Goal: Task Accomplishment & Management: Manage account settings

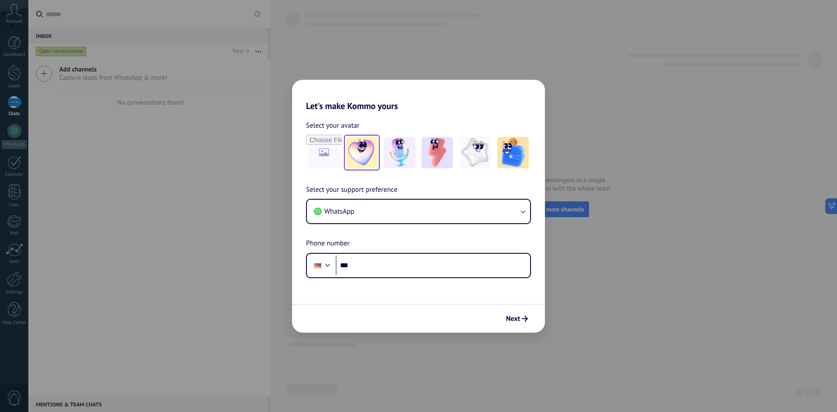
click at [363, 157] on img at bounding box center [361, 152] width 31 height 31
click at [442, 161] on img at bounding box center [437, 152] width 31 height 31
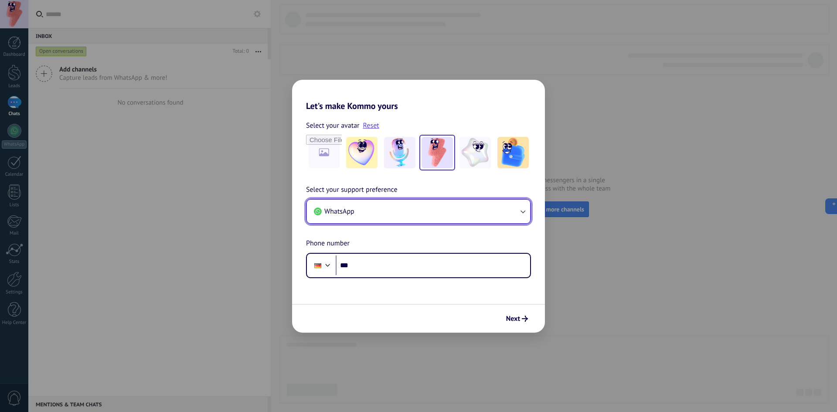
click at [407, 215] on button "WhatsApp" at bounding box center [418, 212] width 223 height 24
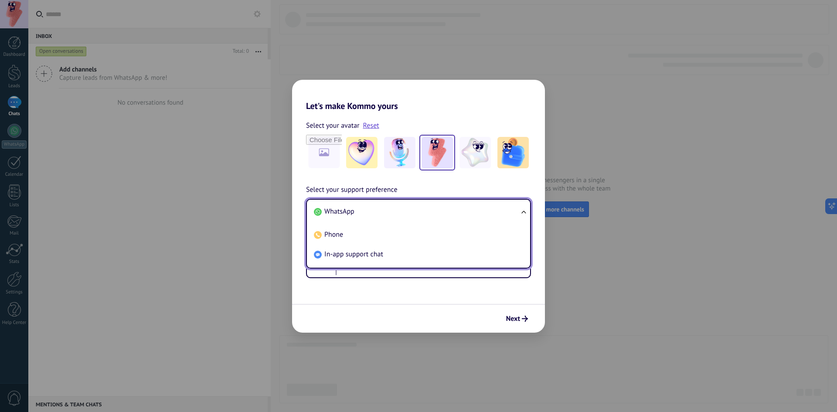
click at [407, 213] on li "WhatsApp" at bounding box center [417, 212] width 213 height 20
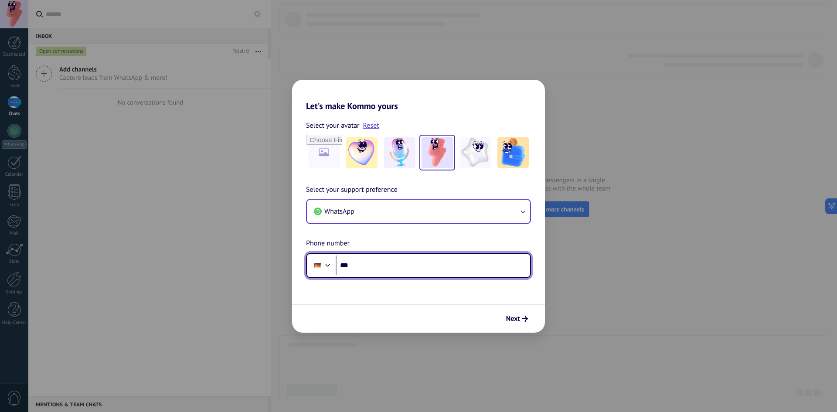
click at [384, 265] on input "***" at bounding box center [433, 266] width 195 height 20
paste input "**********"
type input "**********"
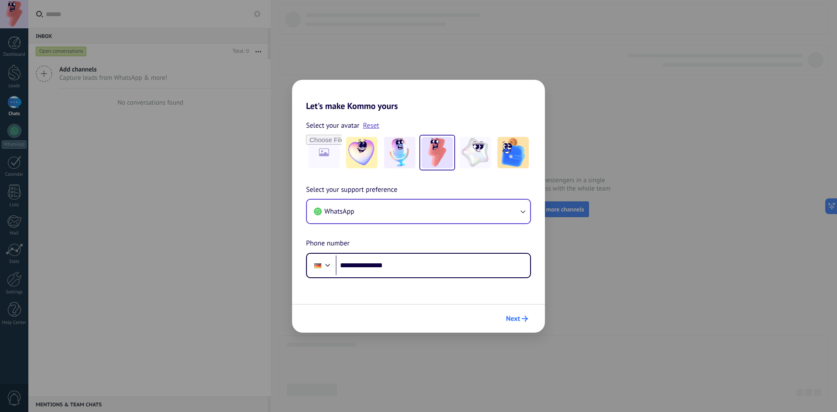
click at [516, 320] on span "Next" at bounding box center [513, 319] width 14 height 6
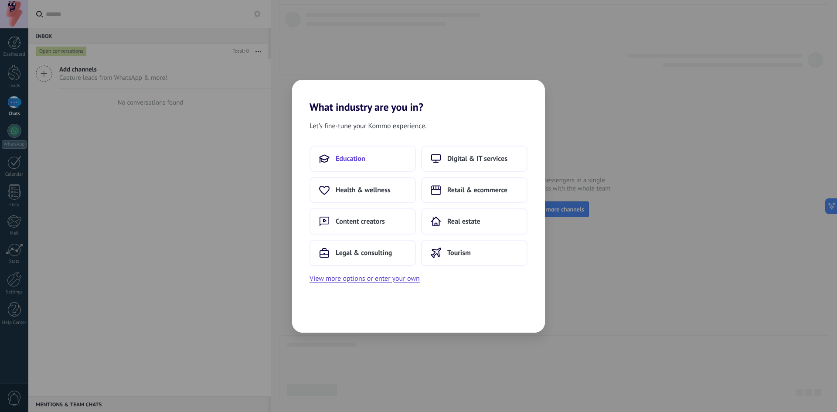
click at [384, 159] on button "Education" at bounding box center [363, 159] width 106 height 26
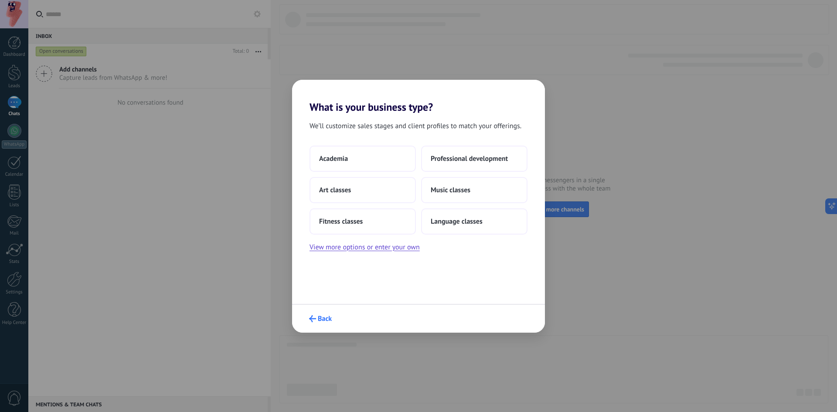
click at [322, 320] on span "Back" at bounding box center [325, 319] width 14 height 6
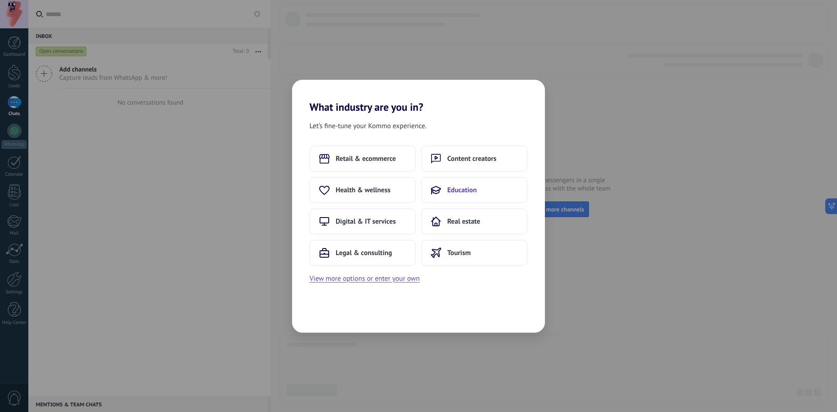
click at [478, 194] on button "Education" at bounding box center [474, 190] width 106 height 26
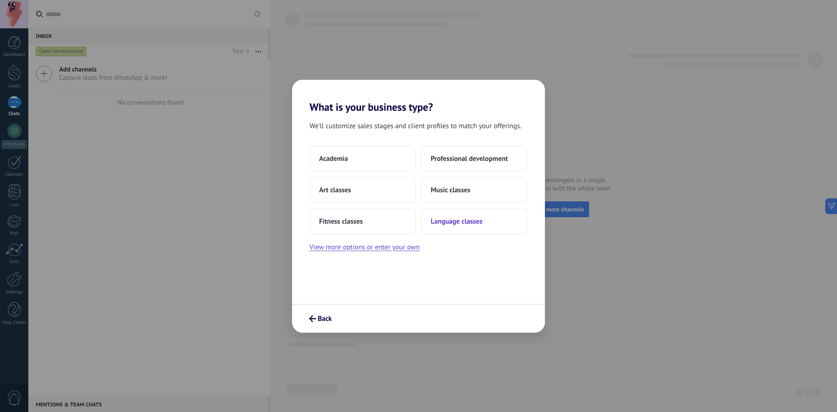
click at [473, 225] on span "Language classes" at bounding box center [457, 221] width 52 height 9
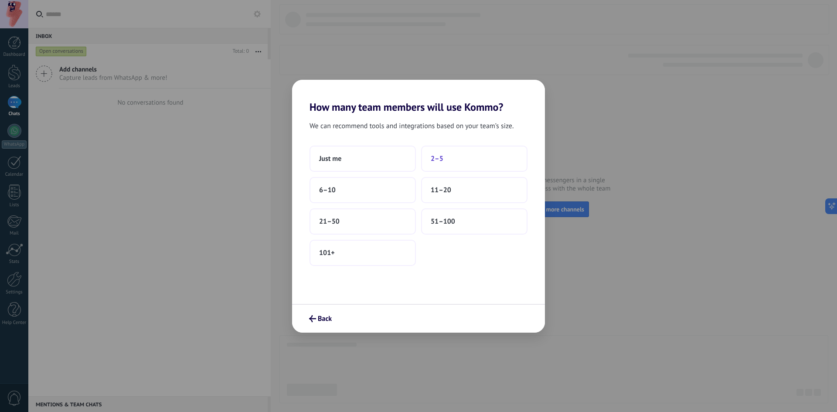
click at [458, 159] on button "2–5" at bounding box center [474, 159] width 106 height 26
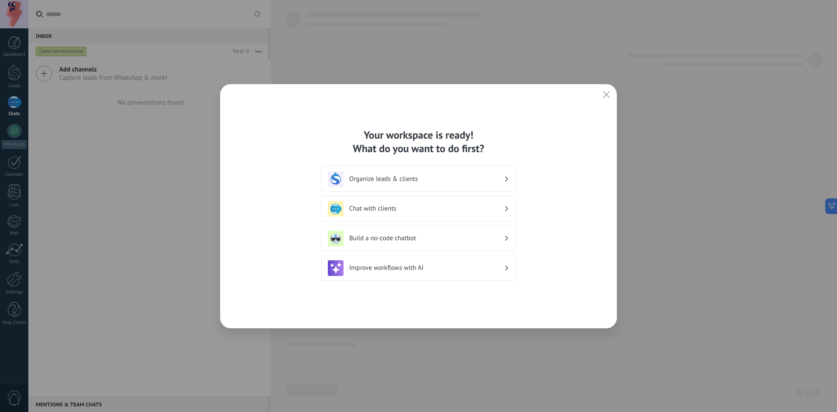
click at [432, 183] on div "Organize leads & clients" at bounding box center [418, 179] width 181 height 16
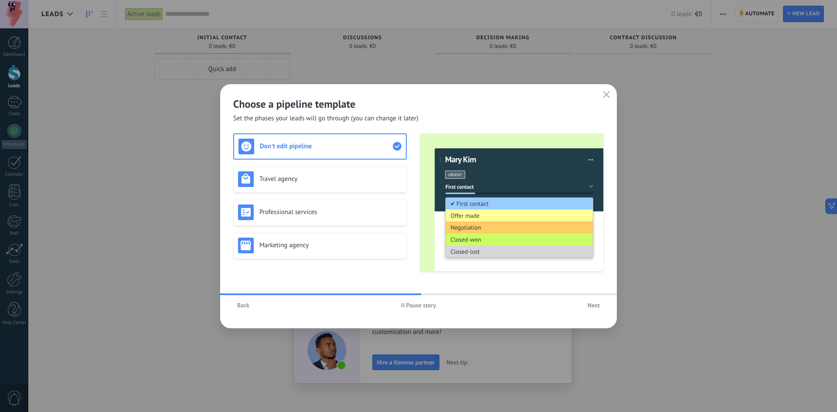
click at [338, 154] on div "Don't edit pipeline" at bounding box center [320, 147] width 163 height 16
click at [349, 180] on h3 "Travel agency" at bounding box center [331, 179] width 143 height 8
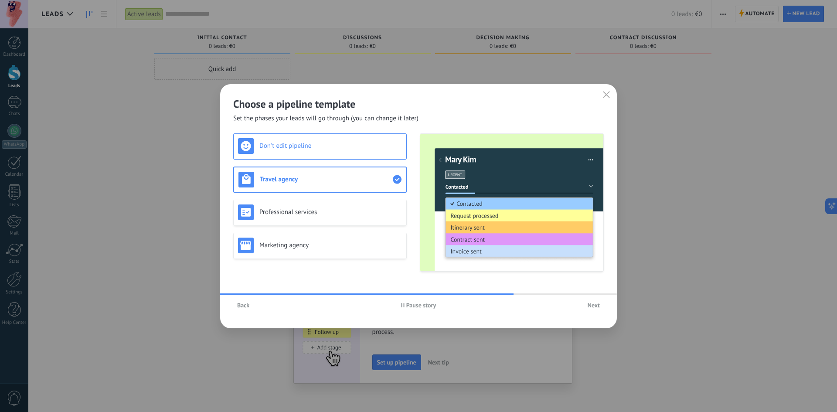
click at [354, 148] on h3 "Don't edit pipeline" at bounding box center [331, 146] width 143 height 8
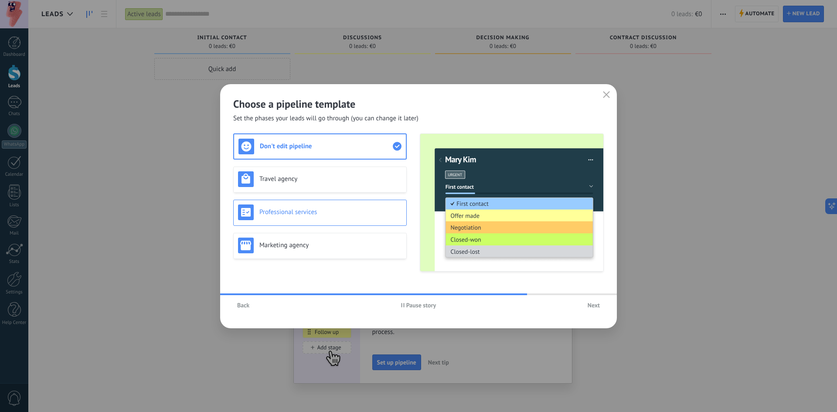
click at [340, 219] on div "Professional services" at bounding box center [320, 213] width 164 height 16
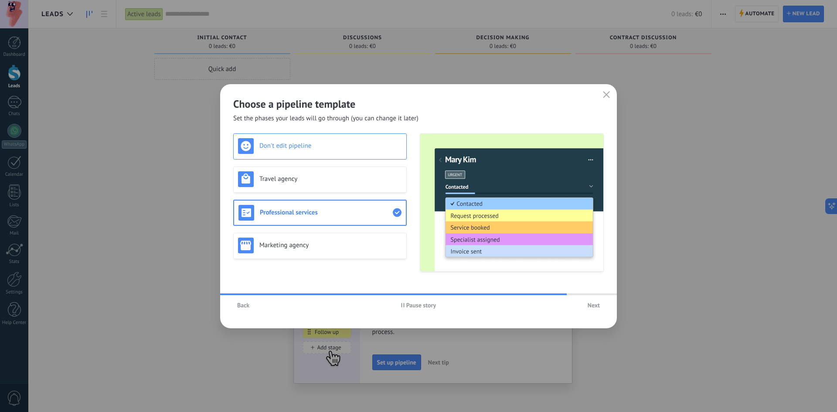
click at [315, 147] on h3 "Don't edit pipeline" at bounding box center [331, 146] width 143 height 8
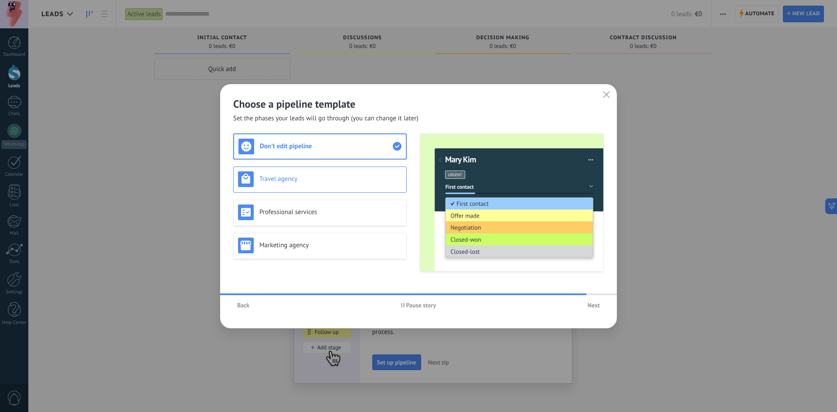
click at [324, 184] on div "Travel agency" at bounding box center [320, 179] width 164 height 16
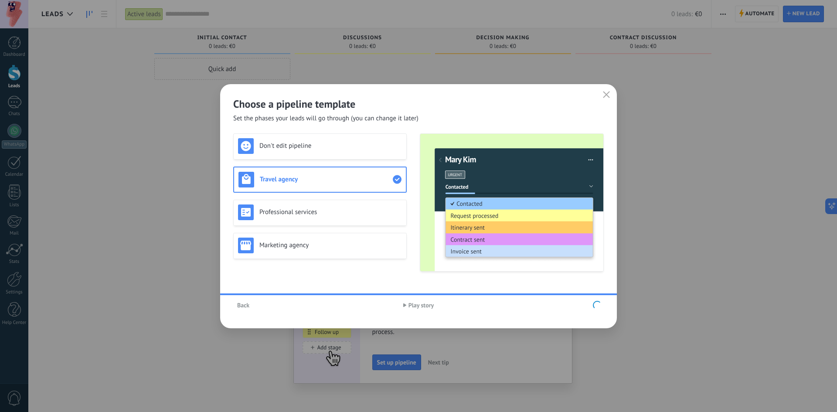
click at [325, 211] on div "Don't edit pipeline Travel agency Professional services Marketing agency" at bounding box center [320, 202] width 174 height 138
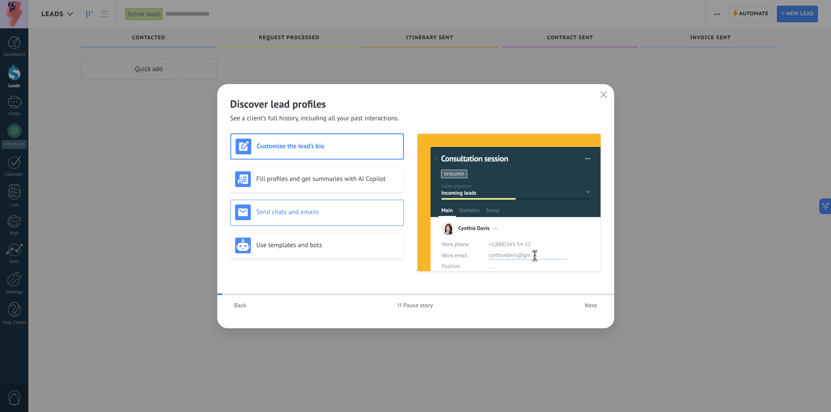
click at [321, 214] on h3 "Send chats and emails" at bounding box center [327, 212] width 143 height 8
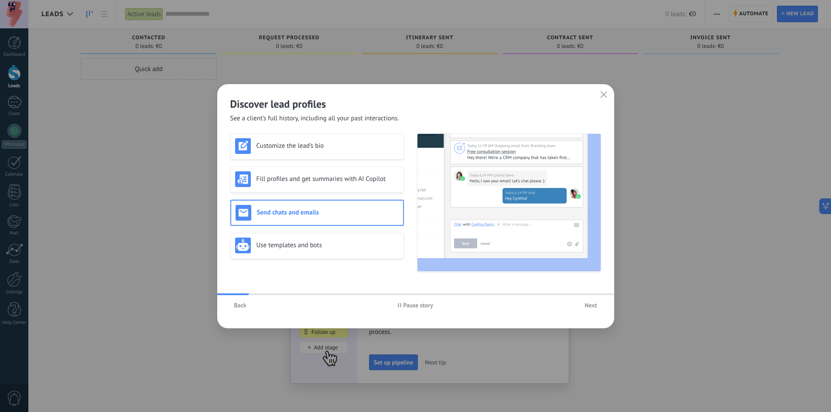
click at [239, 308] on span "Back" at bounding box center [240, 305] width 12 height 6
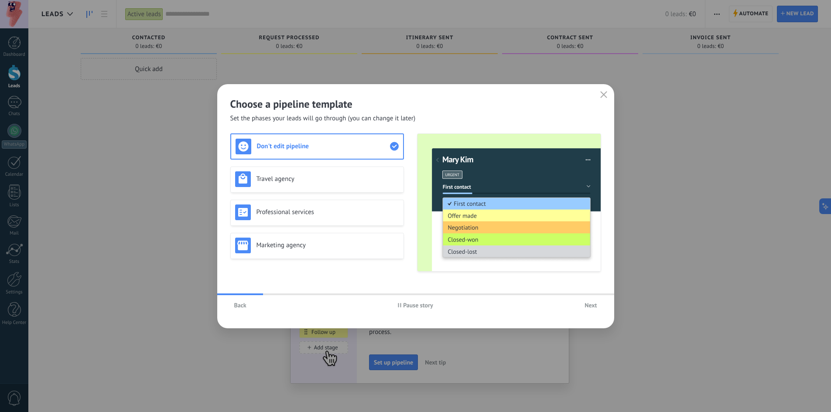
click at [238, 308] on span "Back" at bounding box center [240, 305] width 12 height 6
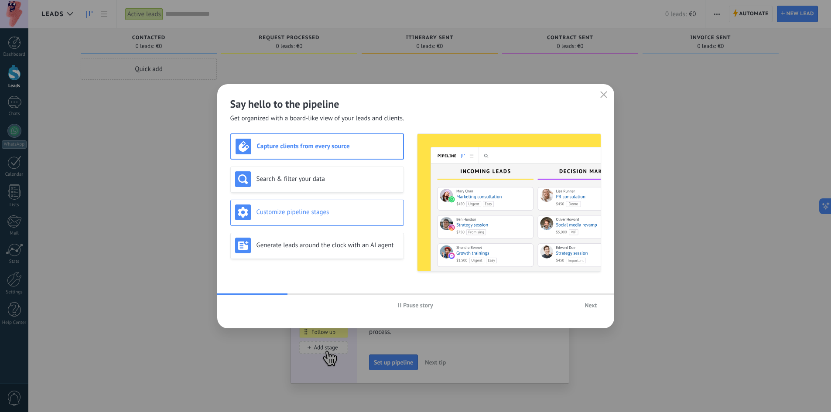
click at [323, 212] on h3 "Customize pipeline stages" at bounding box center [327, 212] width 143 height 8
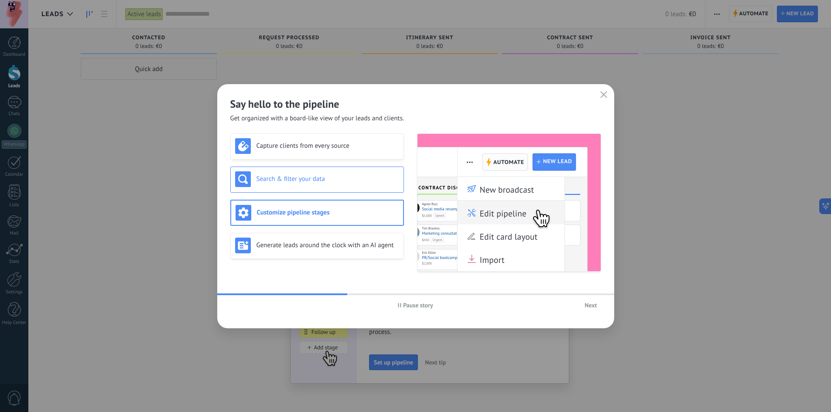
click at [319, 178] on h3 "Search & filter your data" at bounding box center [327, 179] width 143 height 8
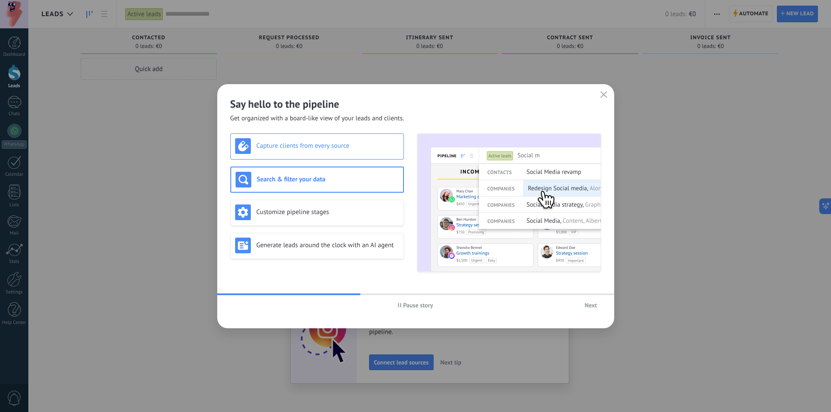
click at [325, 153] on div "Capture clients from every source" at bounding box center [317, 146] width 164 height 16
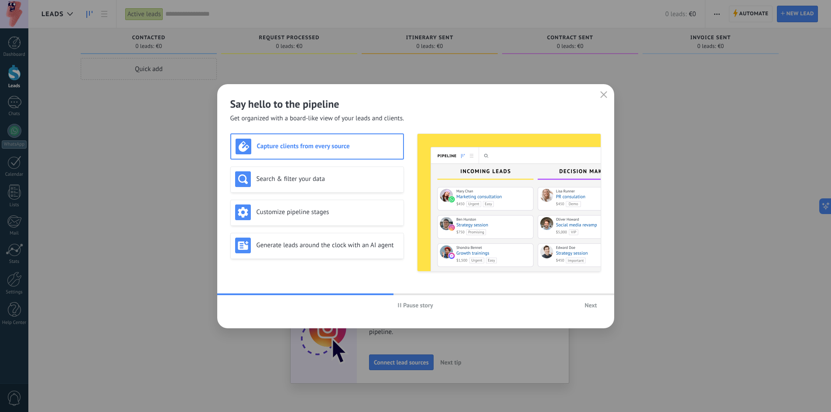
click at [596, 307] on span "Next" at bounding box center [590, 305] width 12 height 6
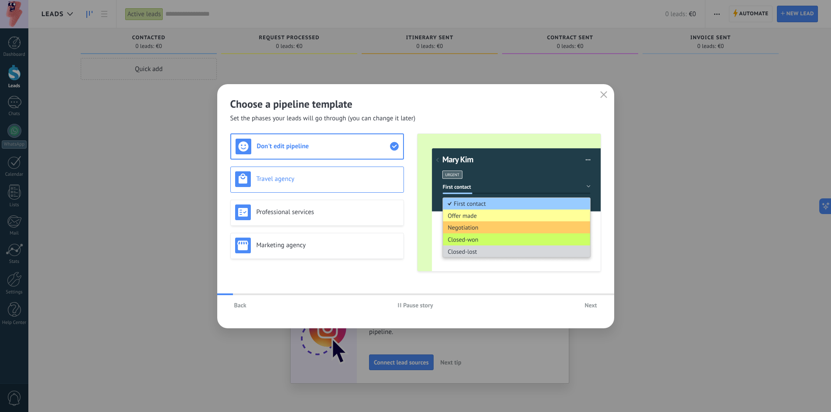
click at [319, 177] on h3 "Travel agency" at bounding box center [327, 179] width 143 height 8
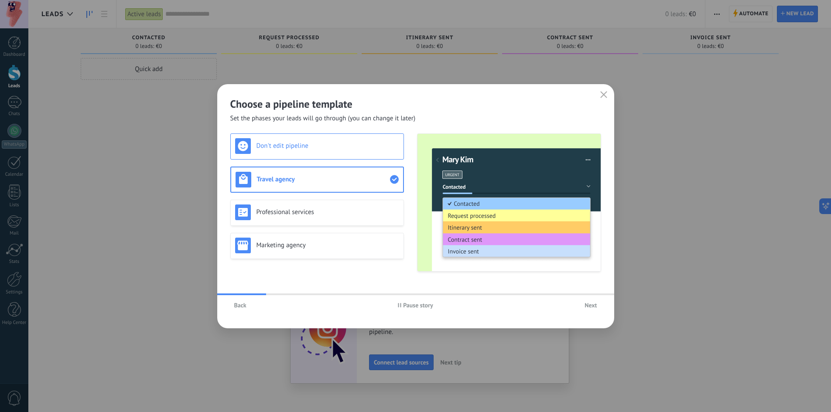
click at [322, 149] on h3 "Don't edit pipeline" at bounding box center [327, 146] width 143 height 8
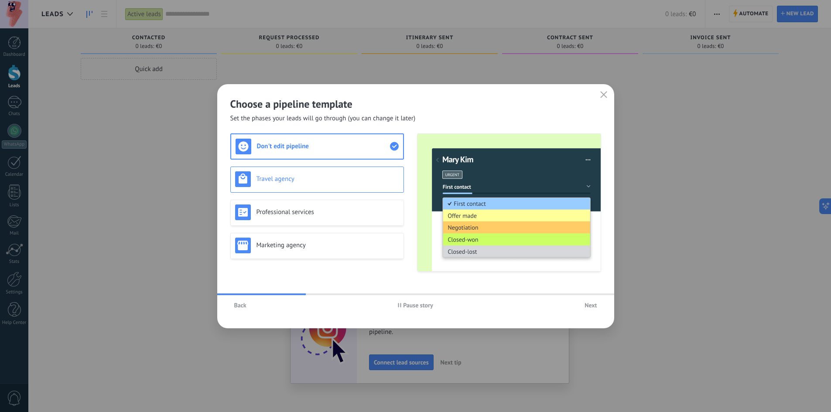
click at [331, 173] on div "Travel agency" at bounding box center [317, 179] width 164 height 16
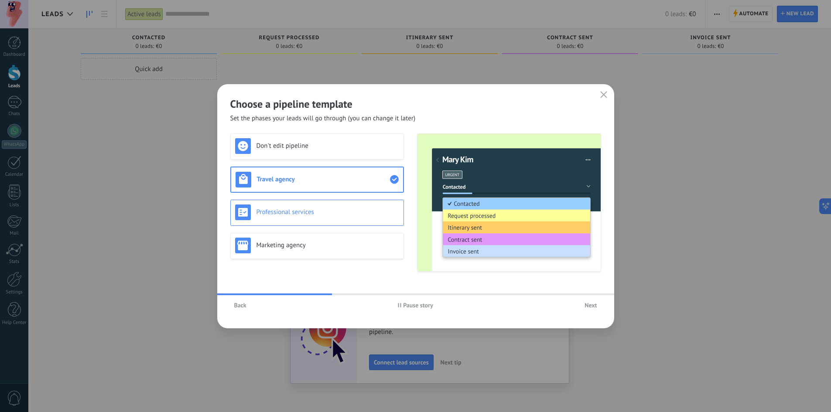
click at [323, 213] on h3 "Professional services" at bounding box center [327, 212] width 143 height 8
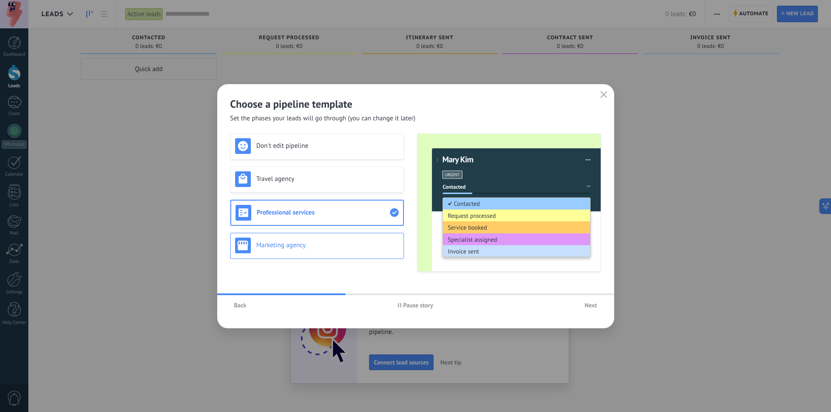
click at [317, 248] on h3 "Marketing agency" at bounding box center [327, 245] width 143 height 8
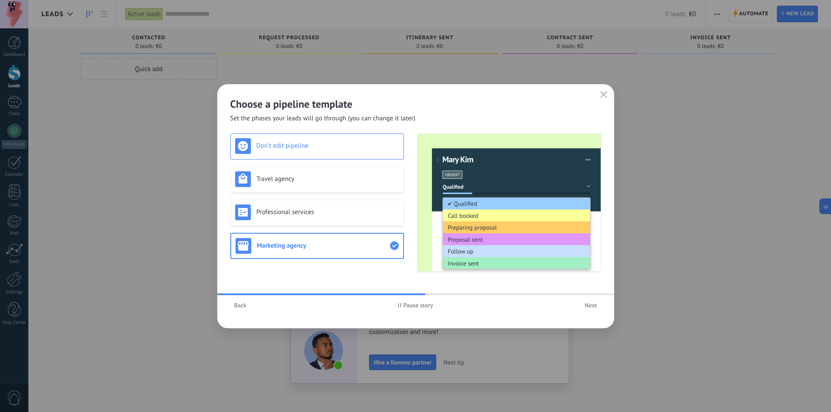
click at [318, 147] on h3 "Don't edit pipeline" at bounding box center [327, 146] width 143 height 8
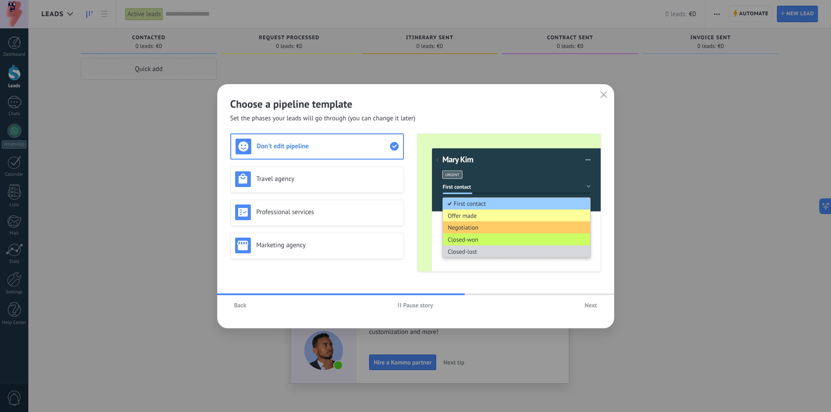
click at [587, 305] on span "Next" at bounding box center [590, 305] width 12 height 6
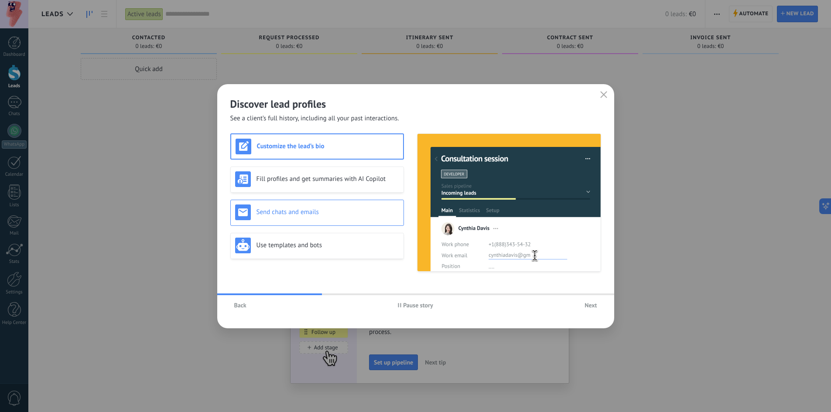
click at [332, 213] on h3 "Send chats and emails" at bounding box center [327, 212] width 143 height 8
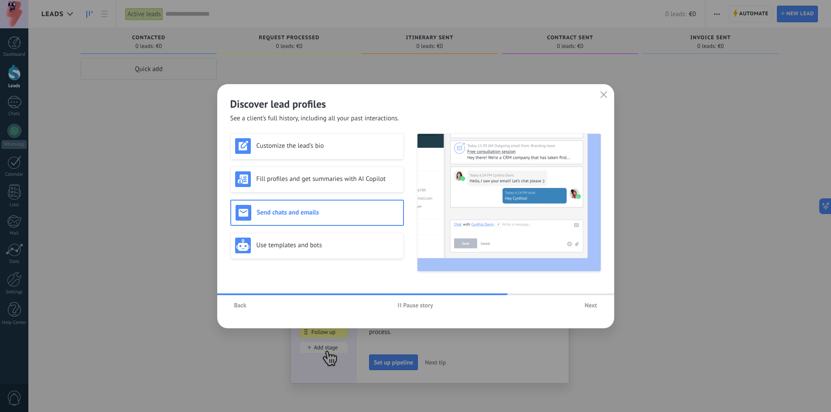
click at [599, 303] on button "Next" at bounding box center [591, 305] width 20 height 13
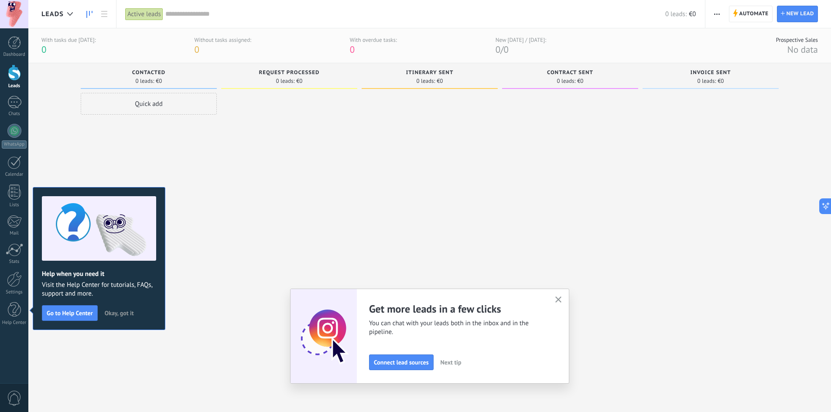
click at [122, 316] on button "Okay, got it" at bounding box center [119, 313] width 37 height 13
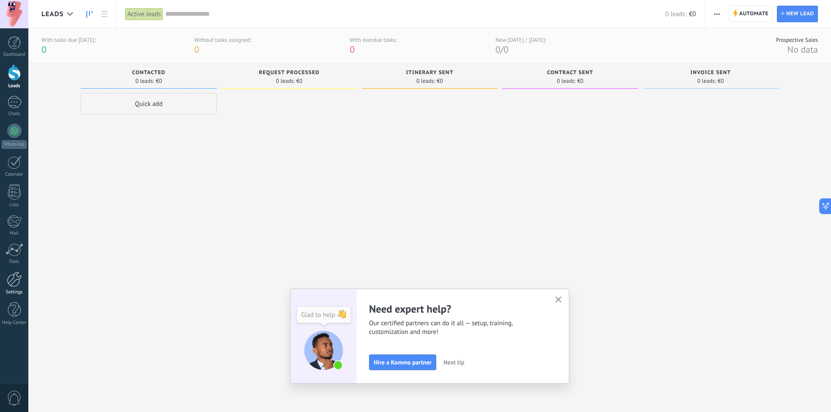
click at [17, 286] on div at bounding box center [14, 279] width 15 height 15
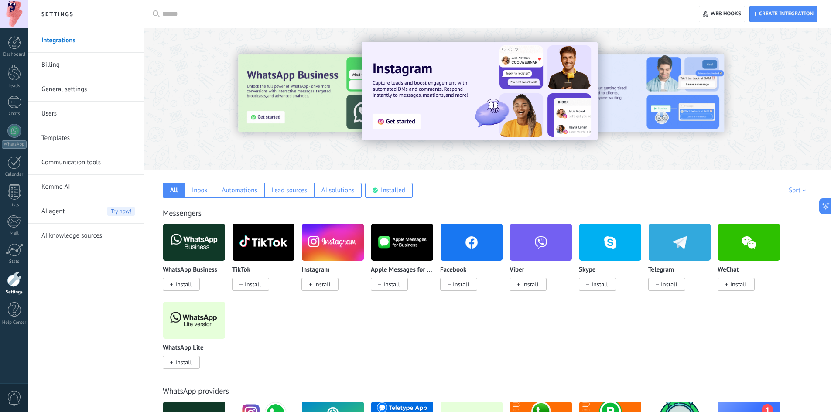
click at [74, 85] on link "General settings" at bounding box center [87, 89] width 93 height 24
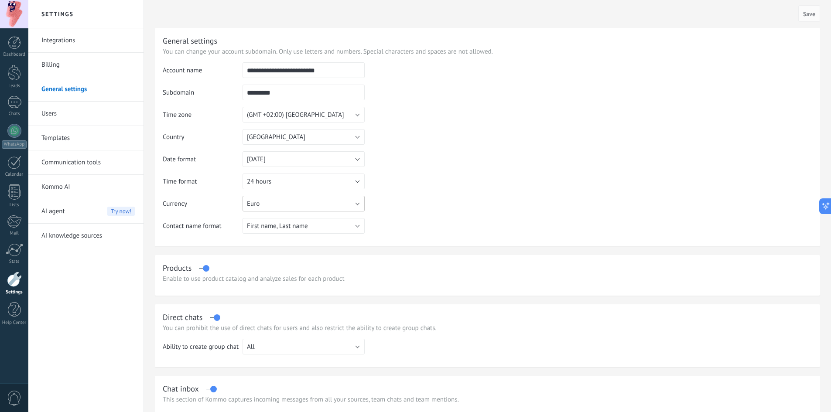
click at [338, 206] on button "Euro" at bounding box center [304, 204] width 122 height 16
click at [301, 203] on span "US Dollar" at bounding box center [299, 204] width 124 height 8
click at [321, 73] on input "**********" at bounding box center [304, 70] width 122 height 16
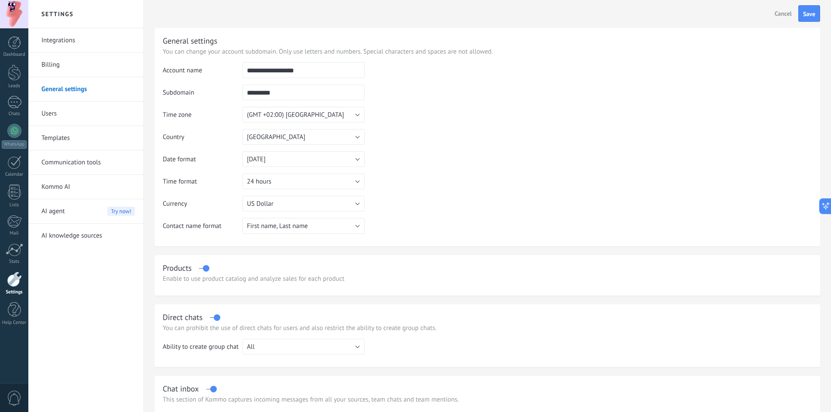
type input "**********"
click at [309, 96] on input "*********" at bounding box center [304, 93] width 122 height 16
type input "**********"
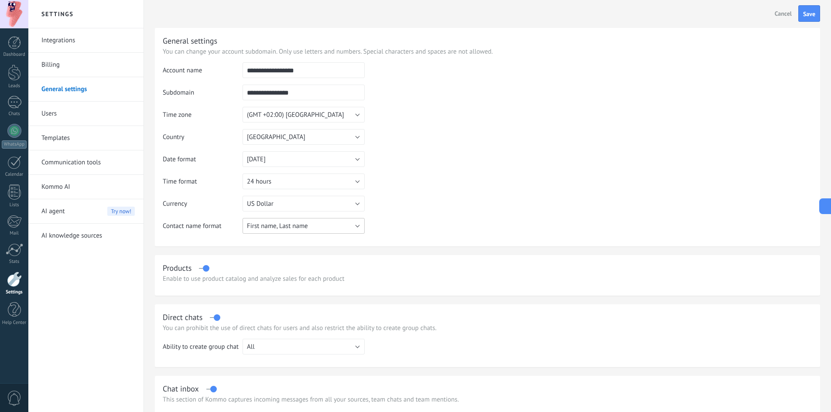
click at [344, 224] on button "First name, Last name" at bounding box center [304, 226] width 122 height 16
click at [437, 214] on table "**********" at bounding box center [487, 151] width 649 height 178
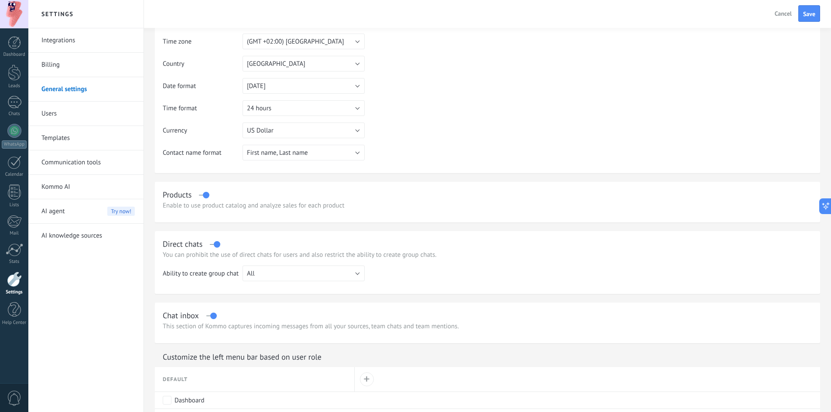
scroll to position [131, 0]
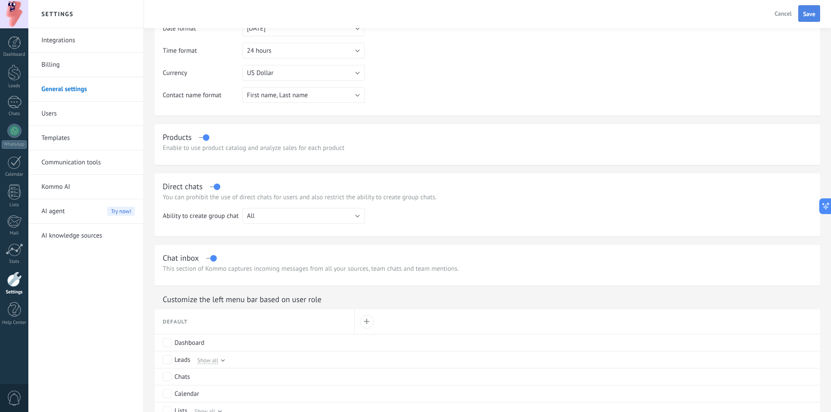
click at [811, 15] on span "Save" at bounding box center [809, 14] width 12 height 6
click at [18, 102] on div at bounding box center [14, 102] width 14 height 13
